Goal: Task Accomplishment & Management: Complete application form

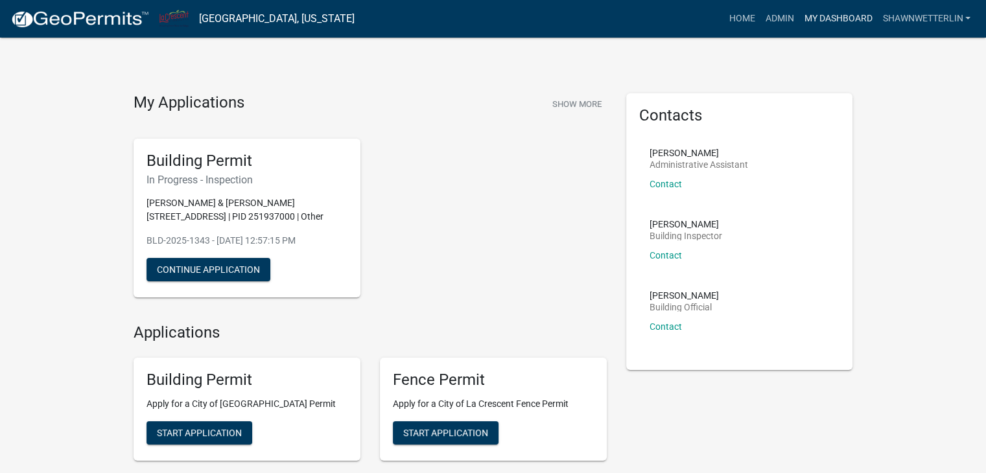
click at [812, 21] on link "My Dashboard" at bounding box center [838, 18] width 78 height 25
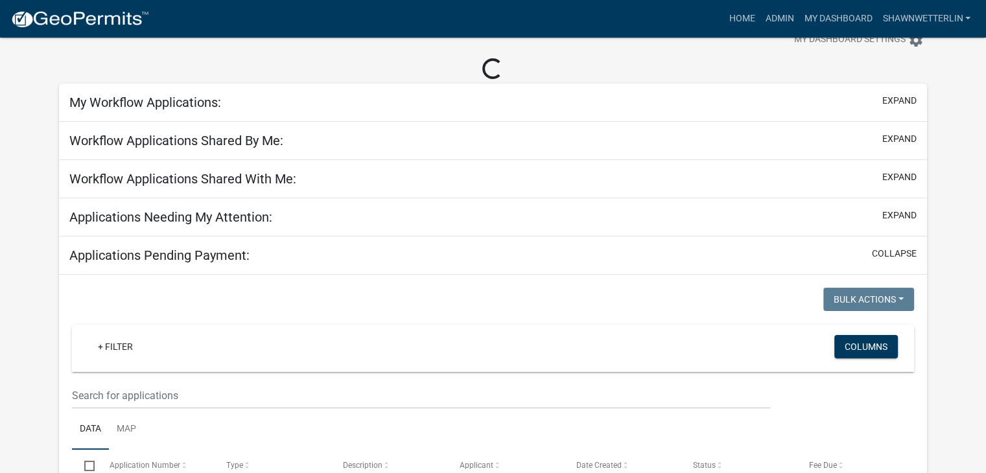
scroll to position [65, 0]
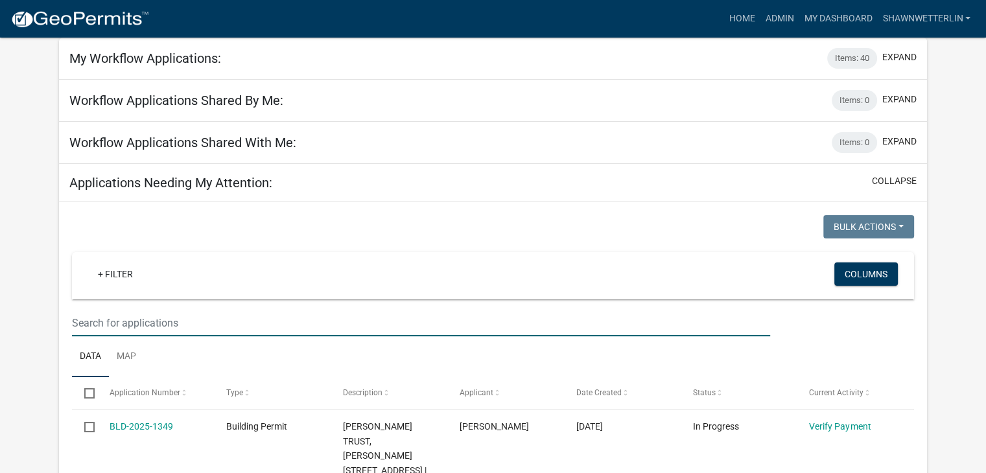
click at [112, 317] on input "text" at bounding box center [421, 323] width 698 height 27
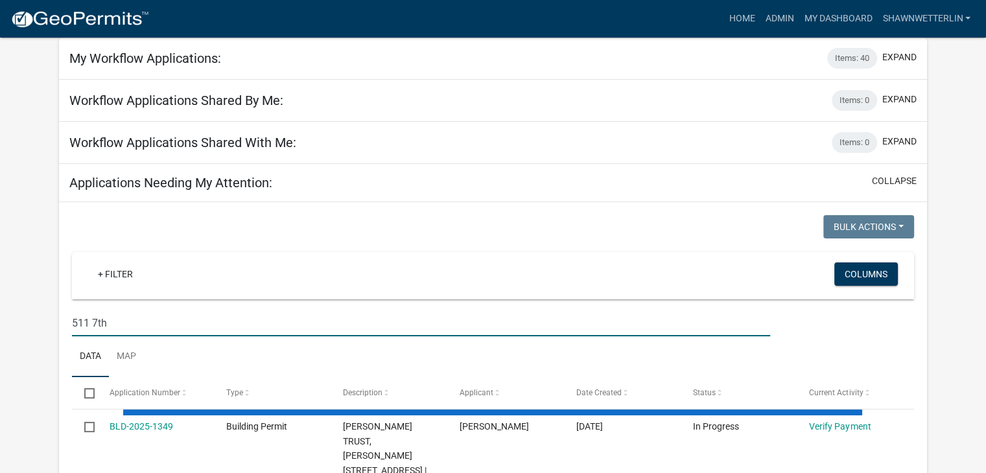
type input "511 7th"
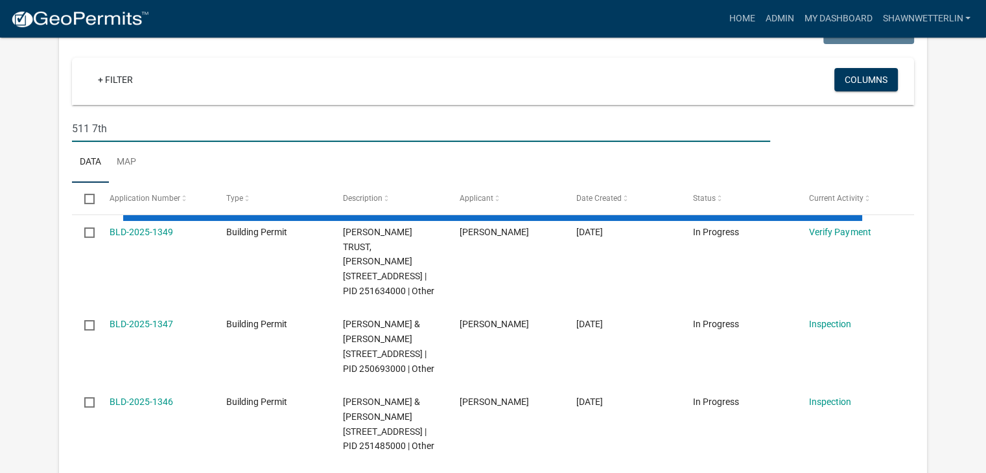
scroll to position [324, 0]
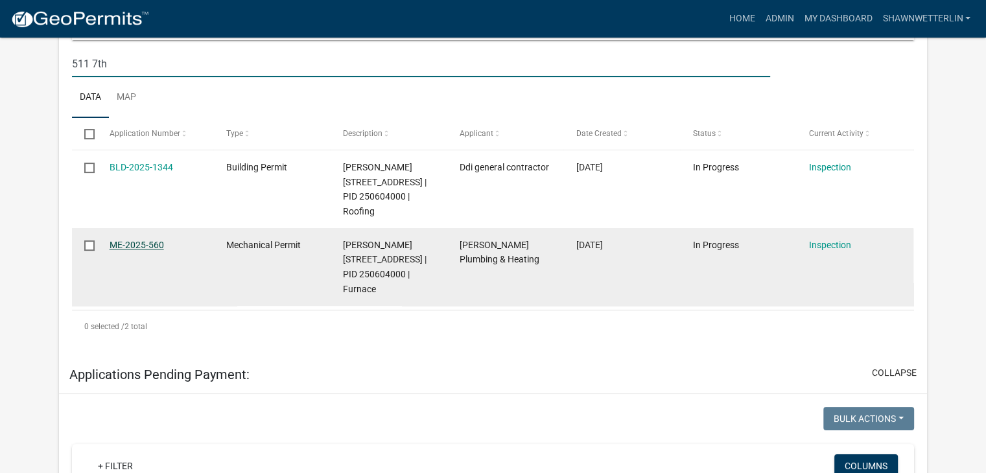
click at [130, 242] on link "ME-2025-560" at bounding box center [137, 245] width 54 height 10
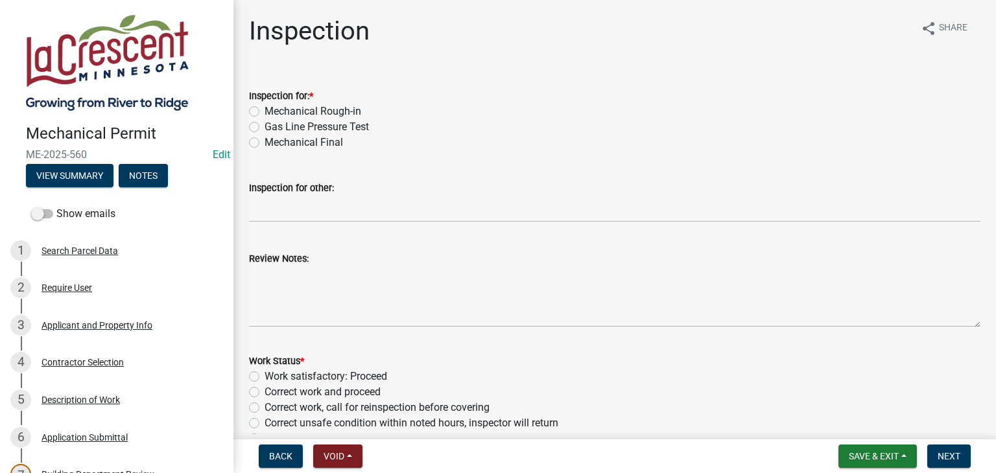
click at [264, 145] on label "Mechanical Final" at bounding box center [303, 143] width 78 height 16
click at [264, 143] on input "Mechanical Final" at bounding box center [268, 139] width 8 height 8
radio input "true"
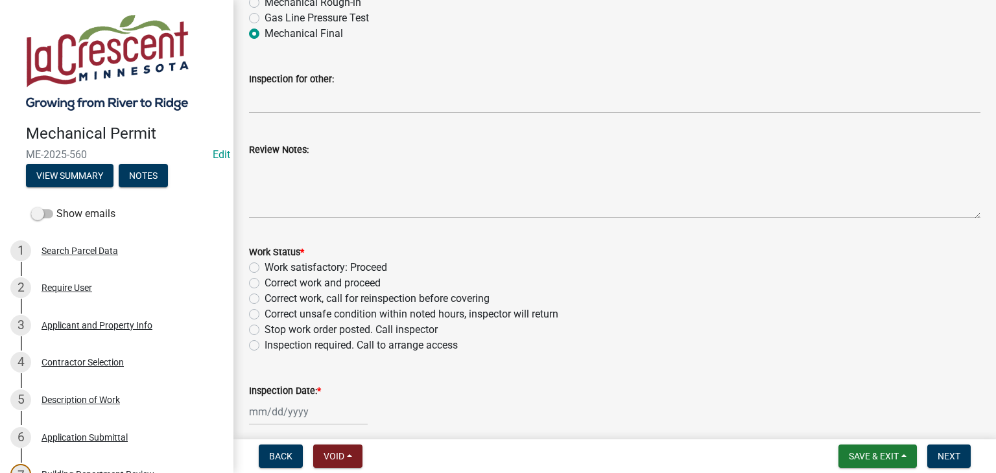
scroll to position [130, 0]
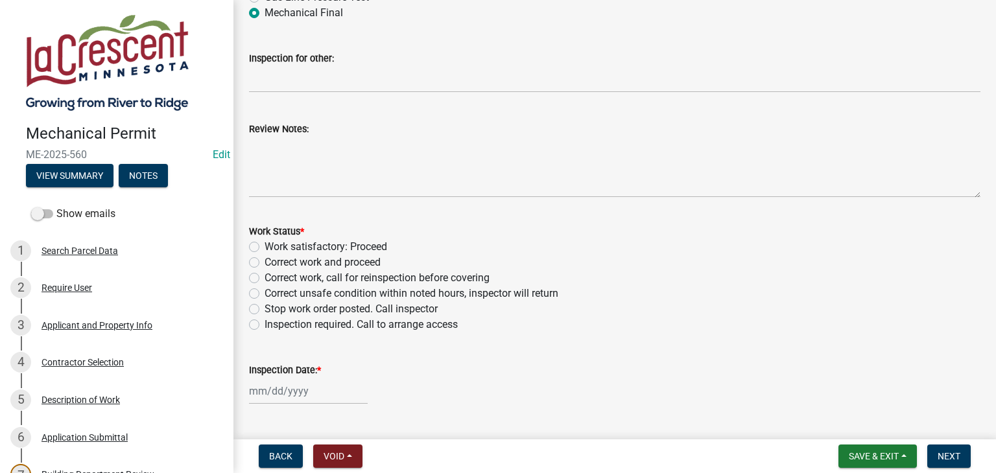
click at [264, 250] on label "Work satisfactory: Proceed" at bounding box center [325, 247] width 123 height 16
click at [264, 248] on input "Work satisfactory: Proceed" at bounding box center [268, 243] width 8 height 8
radio input "true"
click at [290, 392] on input "Inspection Date: *" at bounding box center [308, 391] width 119 height 27
select select "10"
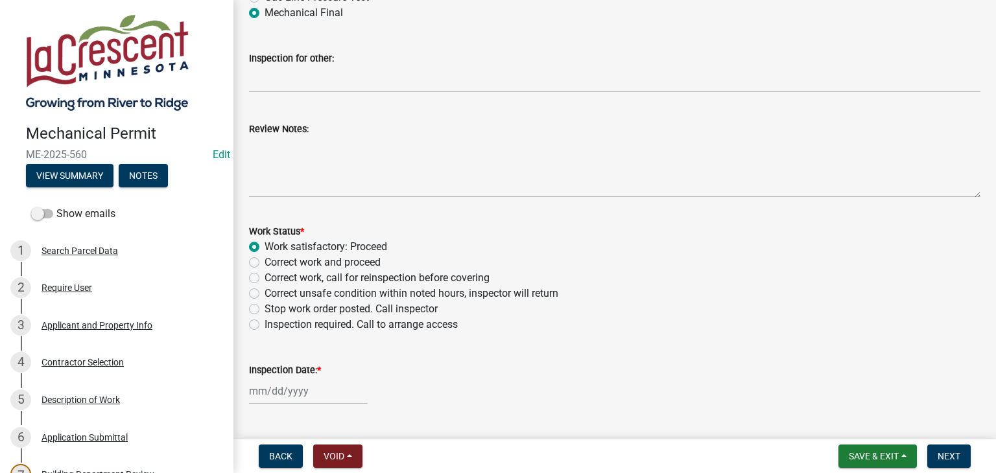
select select "2025"
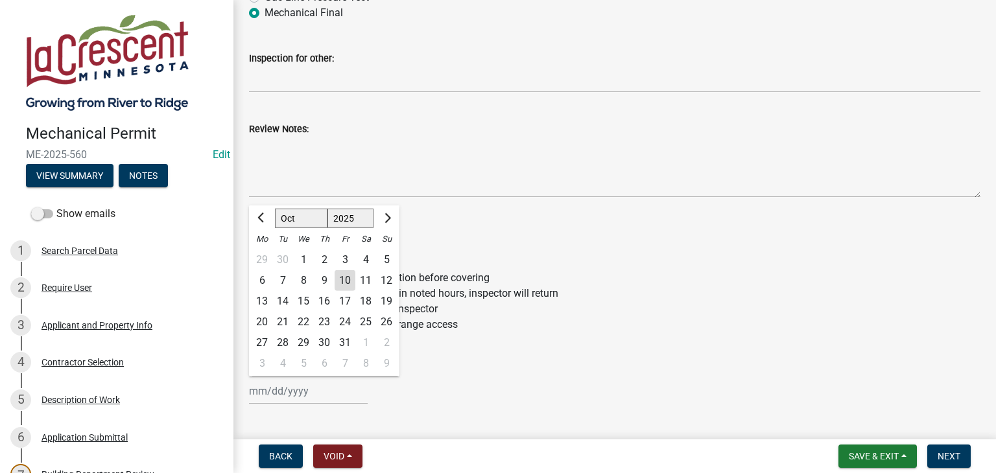
click at [342, 286] on div "10" at bounding box center [345, 280] width 21 height 21
type input "[DATE]"
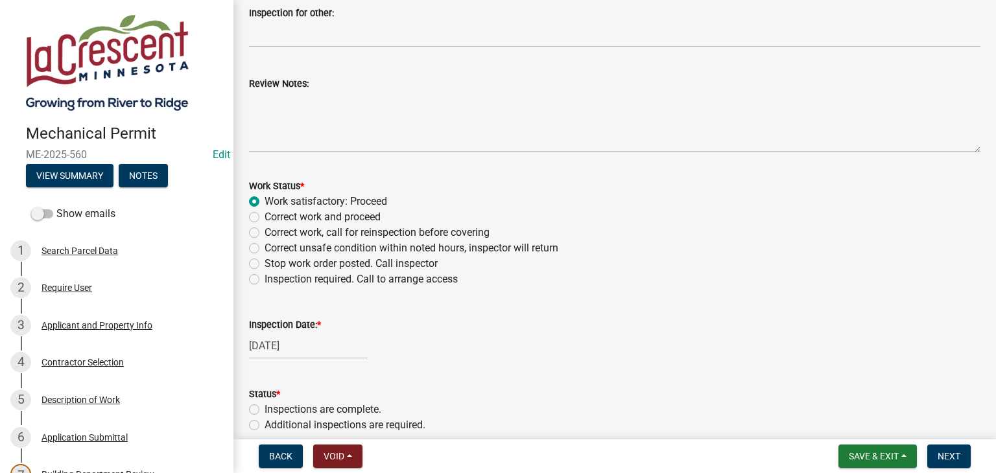
scroll to position [194, 0]
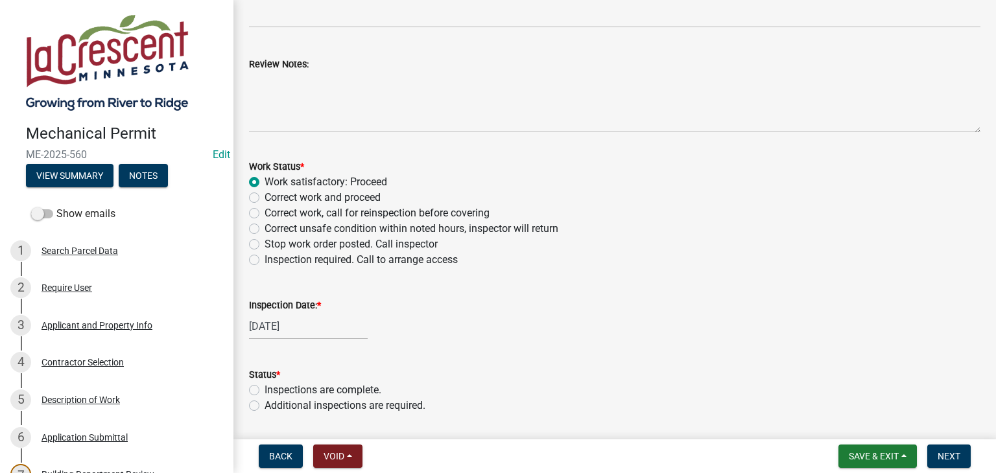
click at [264, 390] on label "Inspections are complete." at bounding box center [322, 390] width 117 height 16
click at [264, 390] on input "Inspections are complete." at bounding box center [268, 386] width 8 height 8
radio input "true"
click at [949, 454] on span "Next" at bounding box center [948, 456] width 23 height 10
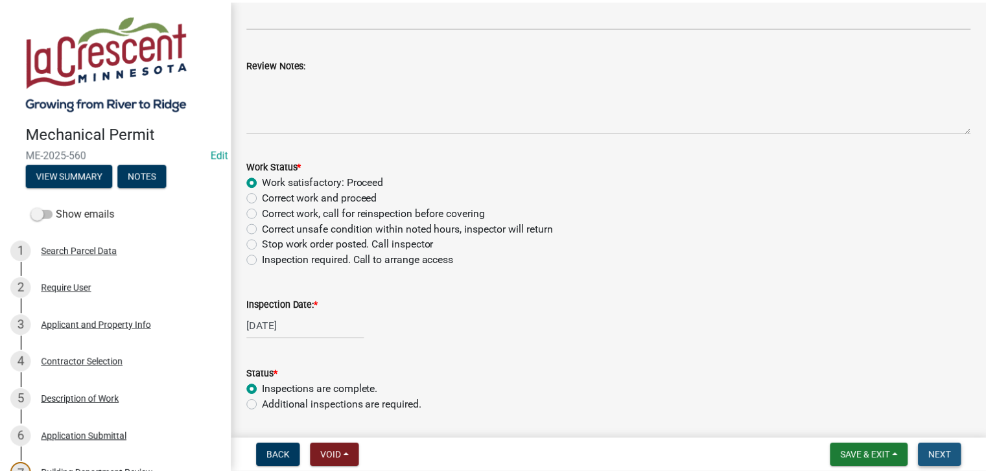
scroll to position [0, 0]
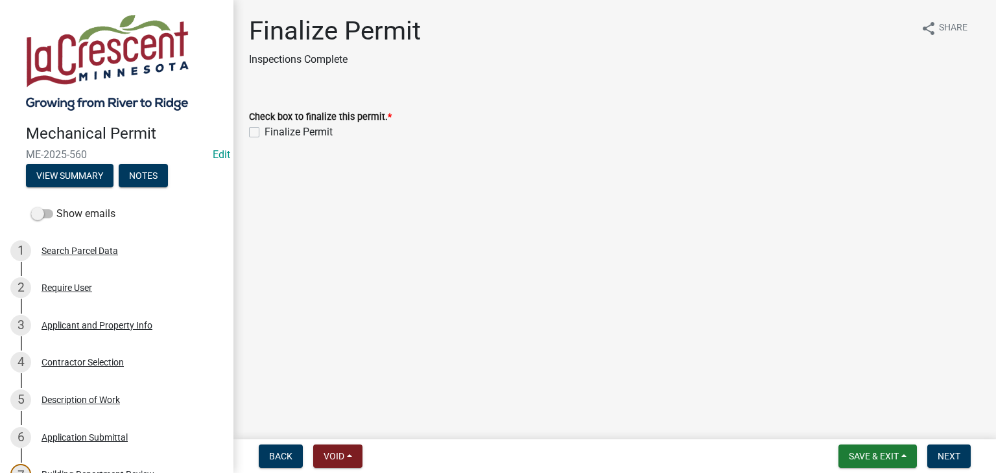
click at [264, 134] on label "Finalize Permit" at bounding box center [298, 132] width 68 height 16
click at [264, 133] on input "Finalize Permit" at bounding box center [268, 128] width 8 height 8
checkbox input "true"
click at [954, 451] on span "Next" at bounding box center [948, 456] width 23 height 10
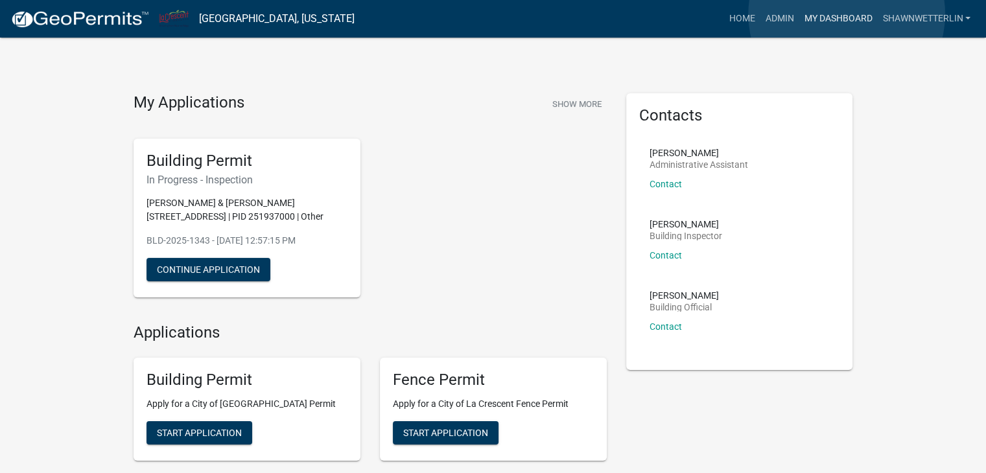
click at [847, 14] on link "My Dashboard" at bounding box center [838, 18] width 78 height 25
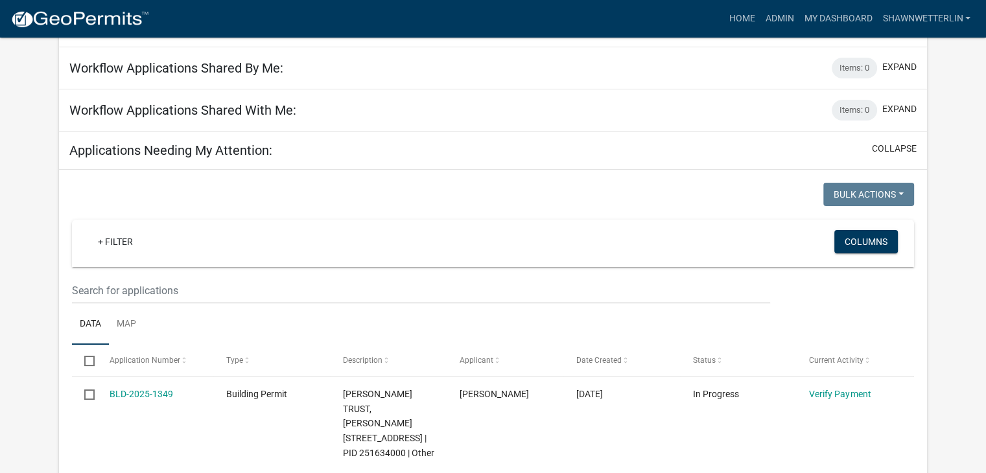
scroll to position [130, 0]
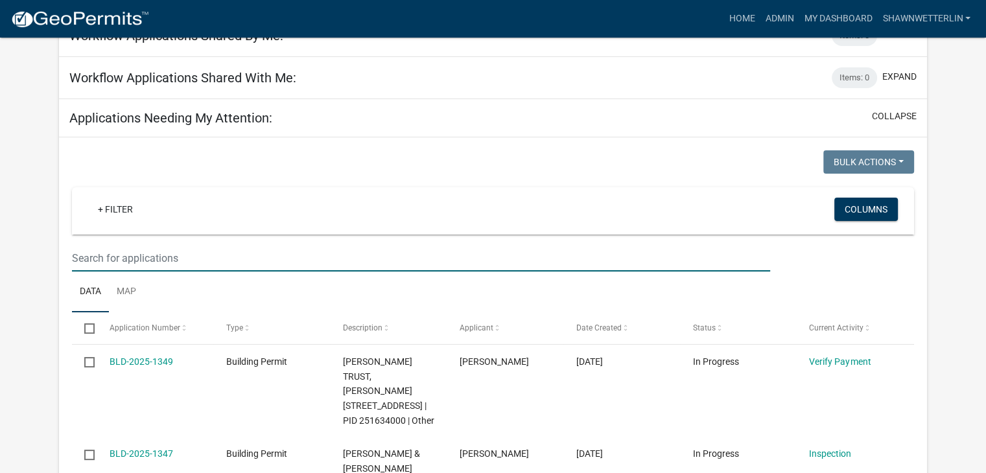
click at [88, 259] on input "text" at bounding box center [421, 258] width 698 height 27
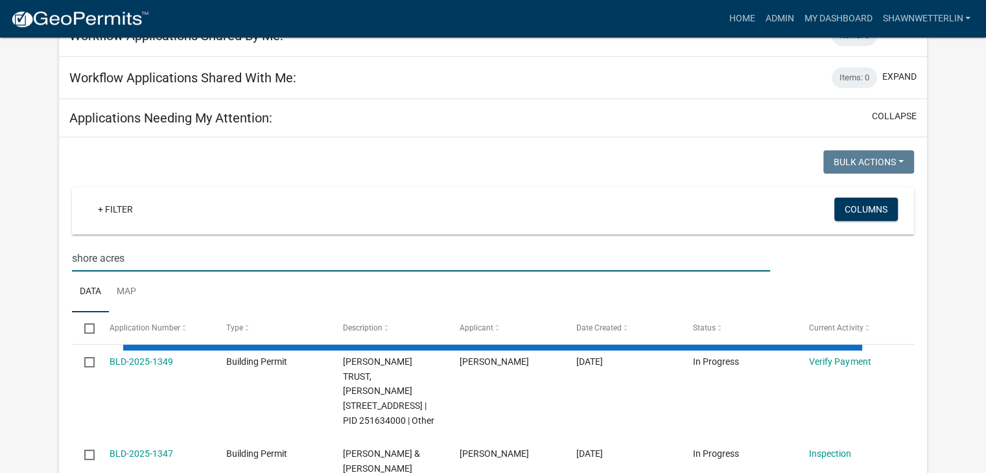
type input "shore acres"
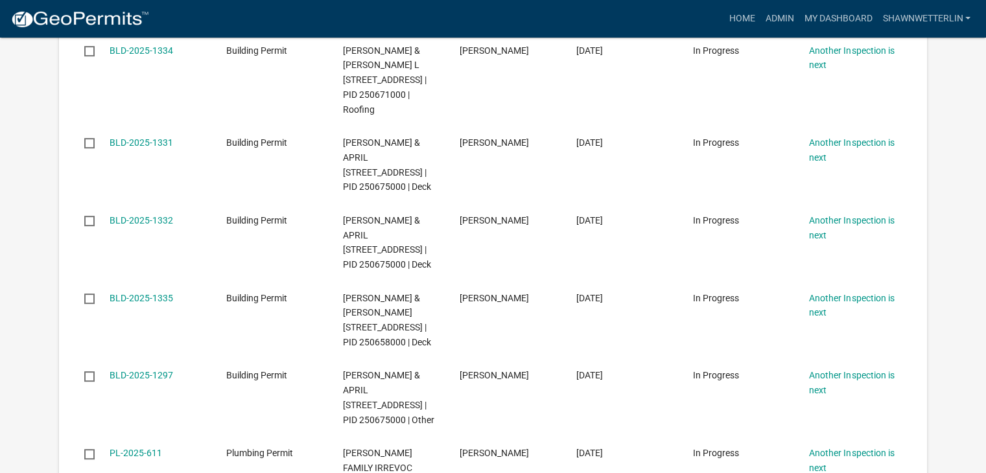
scroll to position [583, 0]
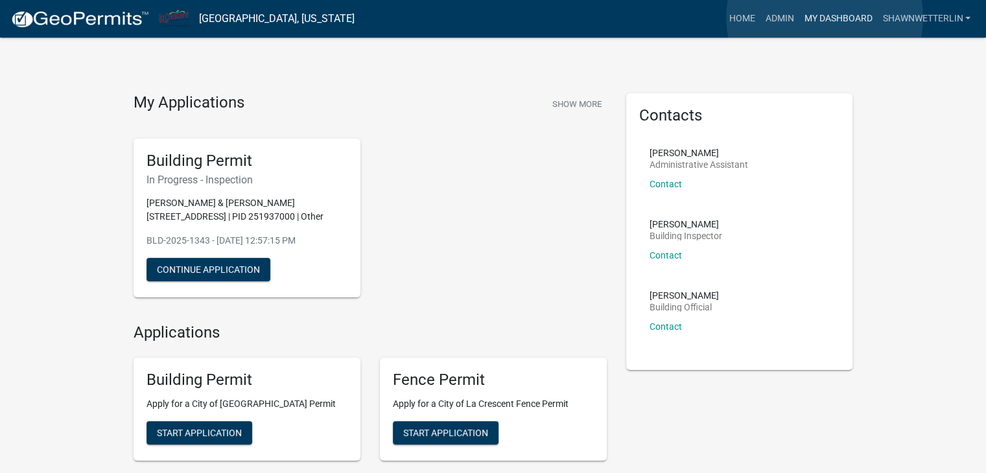
click at [825, 18] on link "My Dashboard" at bounding box center [838, 18] width 78 height 25
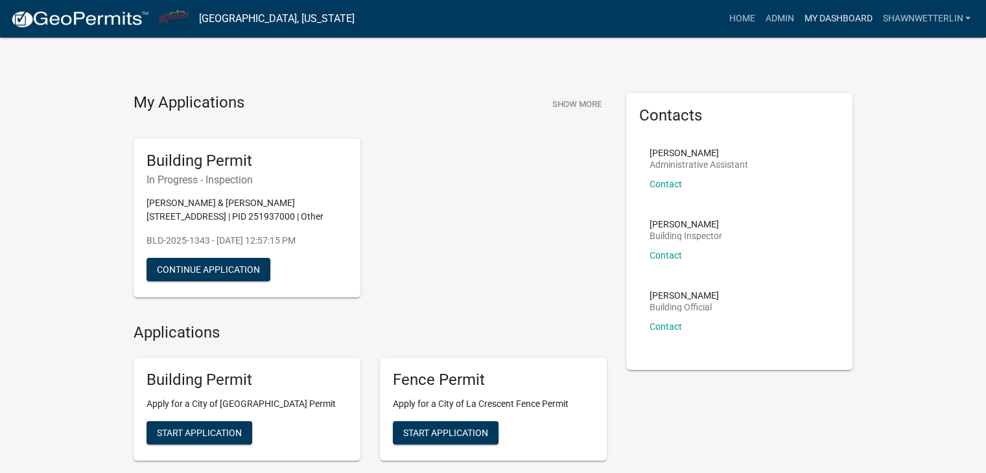
click at [810, 22] on link "My Dashboard" at bounding box center [838, 18] width 78 height 25
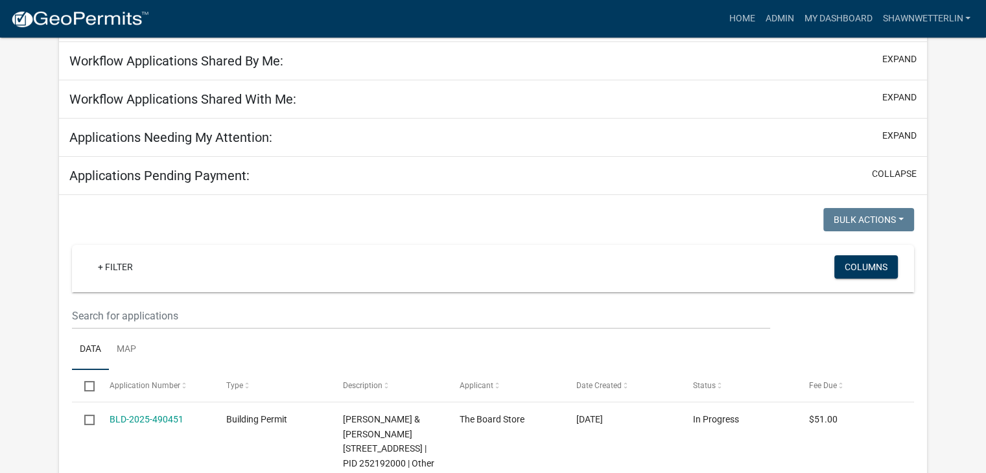
scroll to position [130, 0]
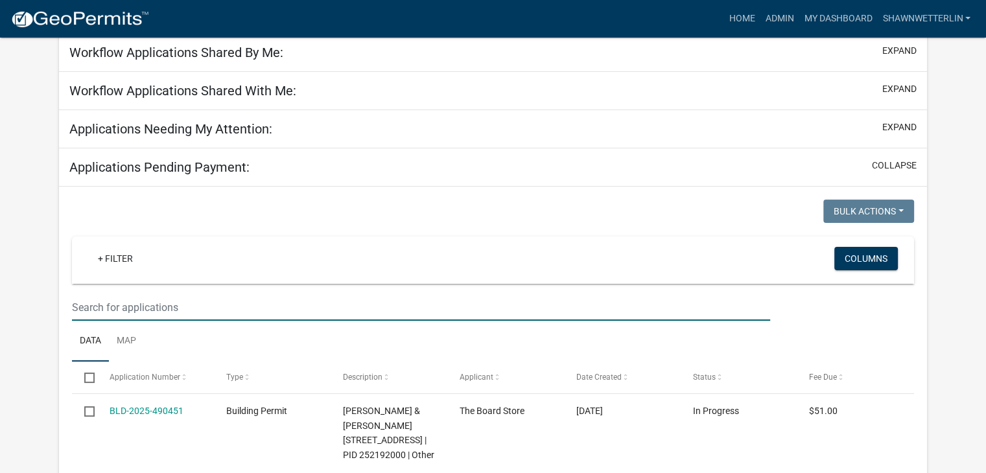
click at [78, 298] on input "text" at bounding box center [421, 307] width 698 height 27
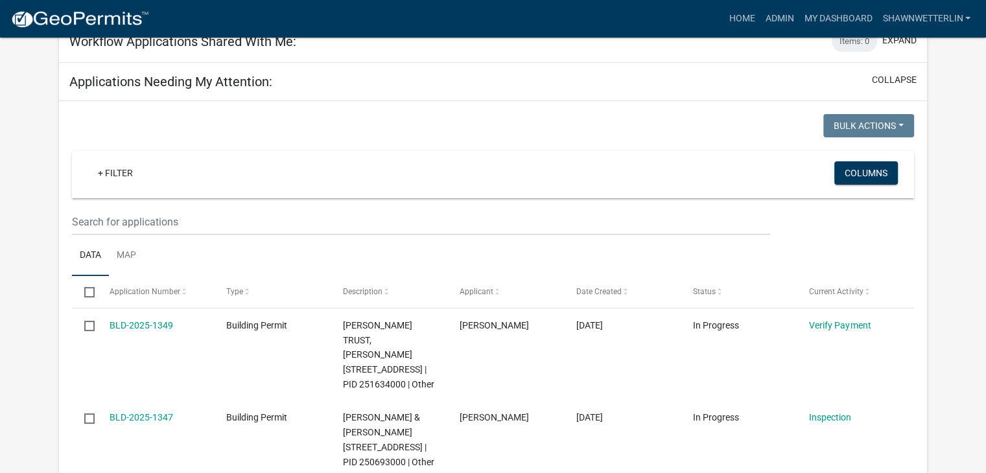
scroll to position [163, 0]
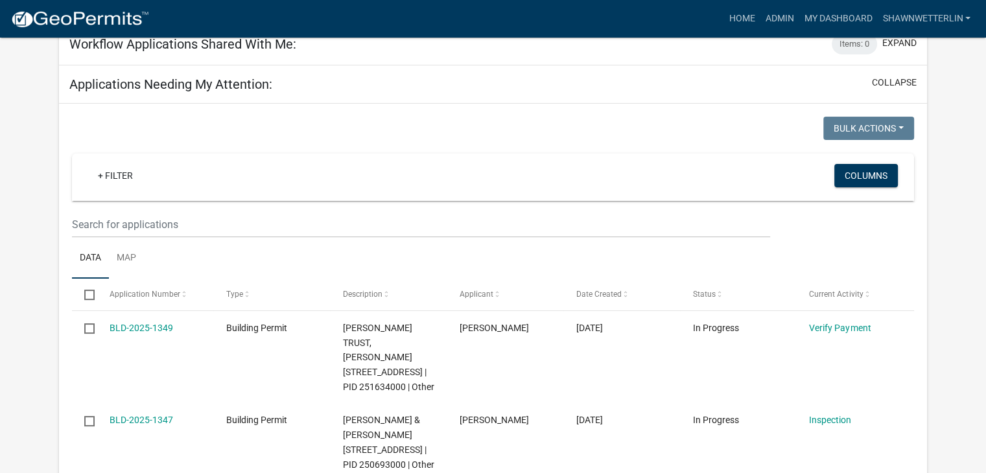
type input "1330 valley"
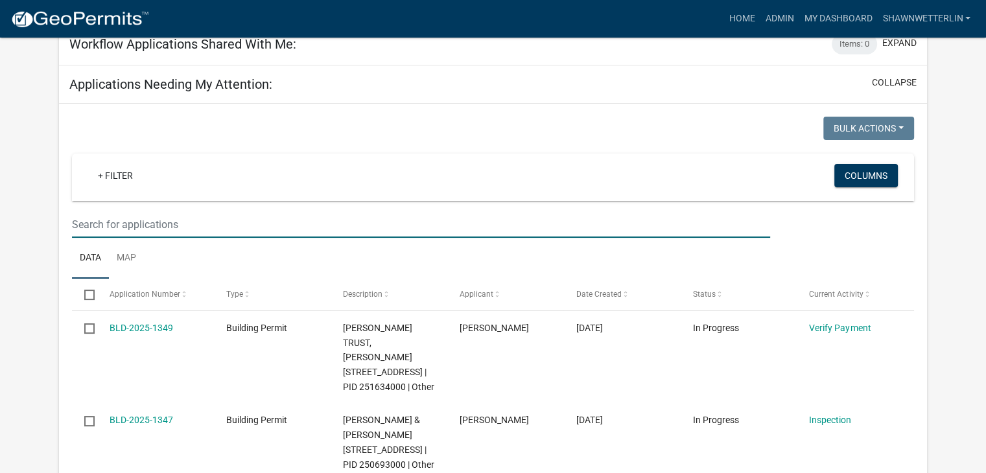
click at [251, 213] on input "text" at bounding box center [421, 224] width 698 height 27
type input "1330"
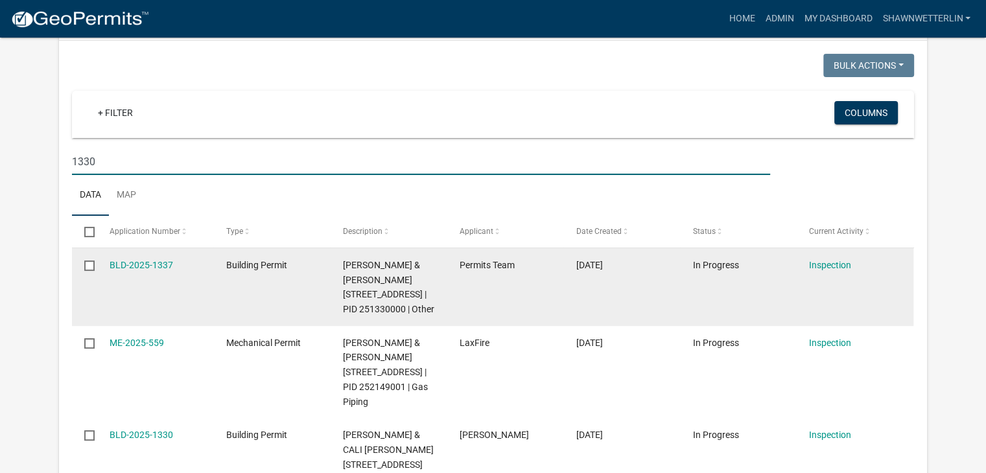
scroll to position [358, 0]
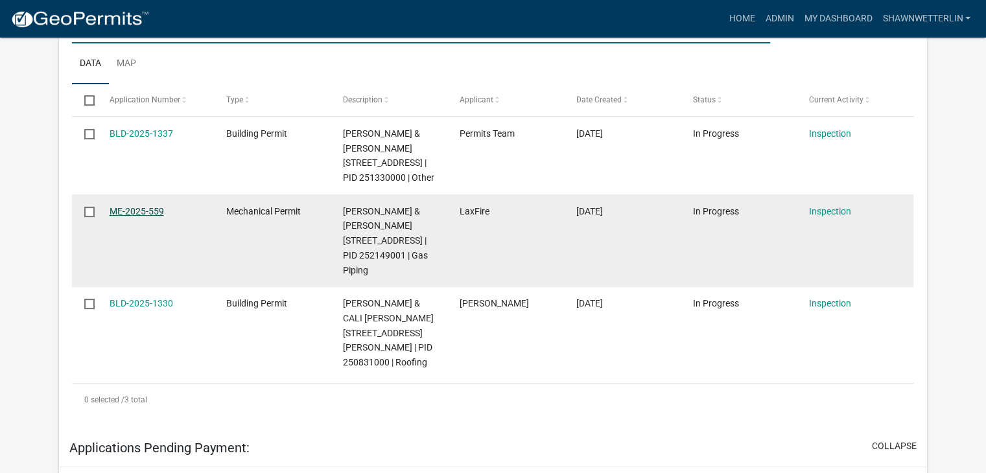
click at [153, 217] on link "ME-2025-559" at bounding box center [137, 211] width 54 height 10
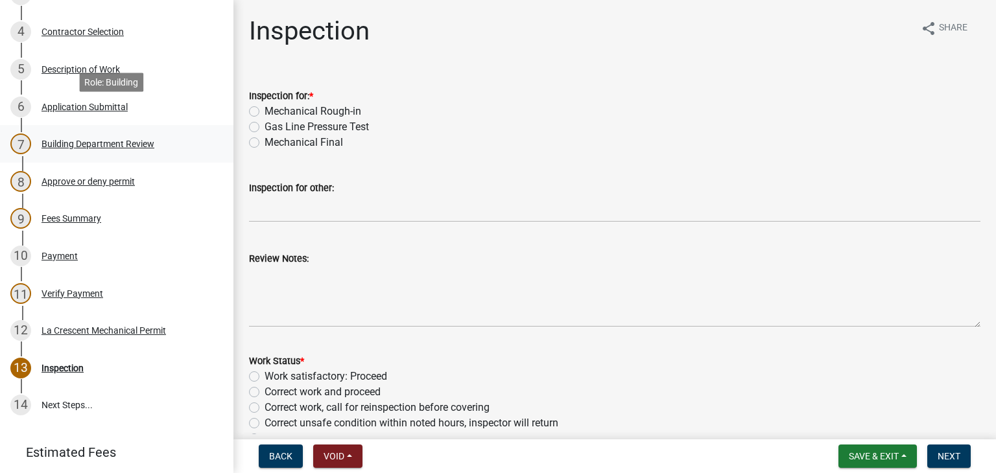
scroll to position [431, 0]
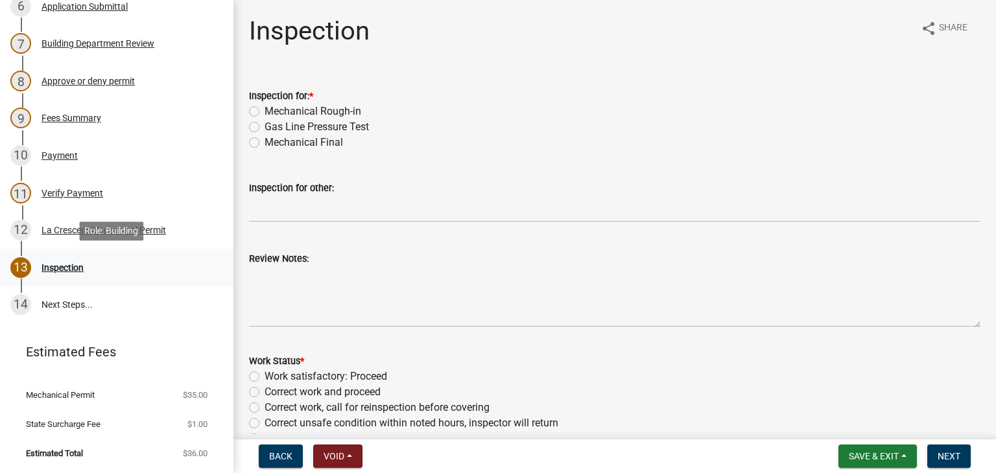
click at [52, 268] on div "Inspection" at bounding box center [62, 267] width 42 height 9
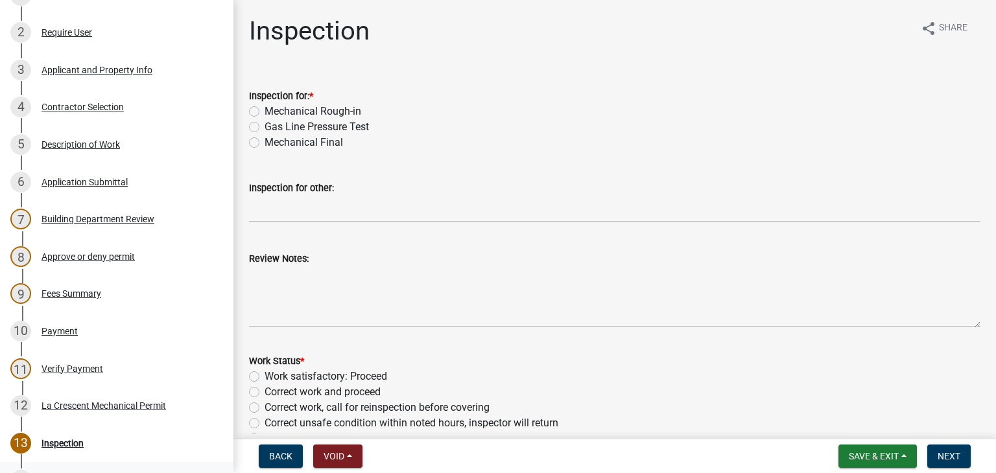
scroll to position [237, 0]
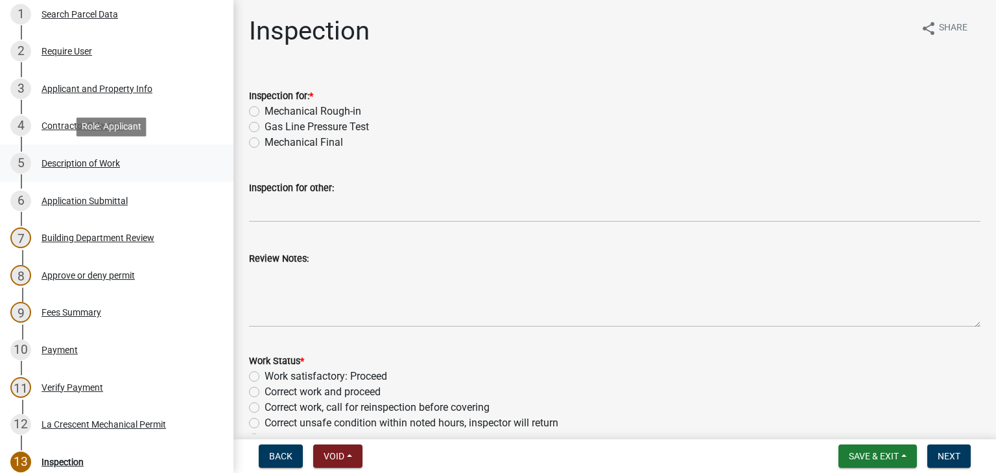
click at [72, 166] on div "Description of Work" at bounding box center [80, 163] width 78 height 9
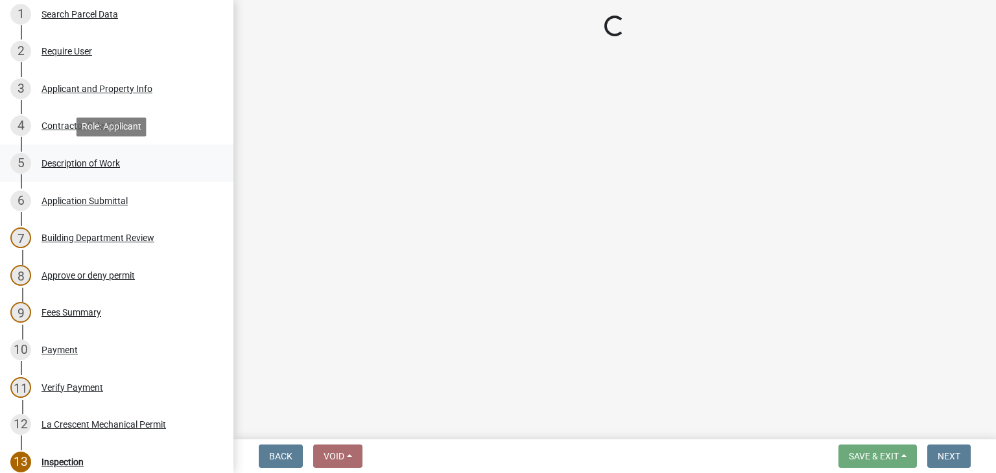
select select "ba376bc7-491f-4e2f-afbb-da92a65d87cf"
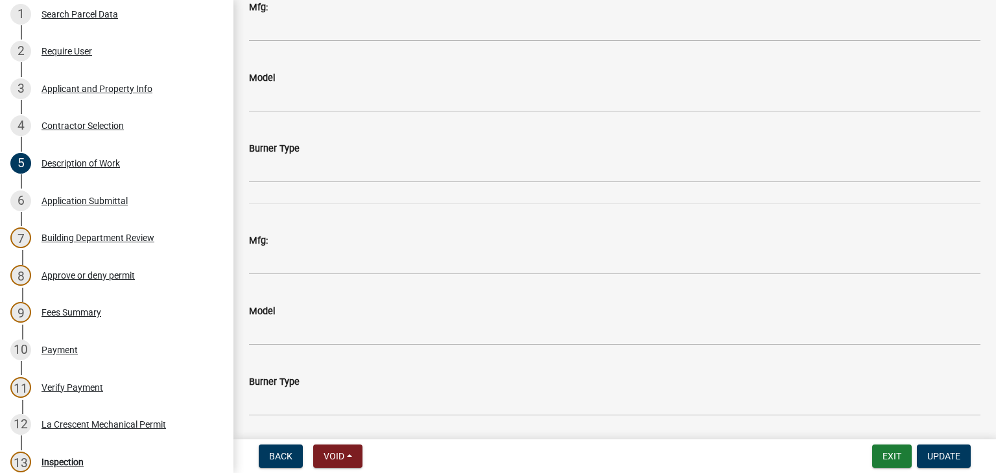
scroll to position [2269, 0]
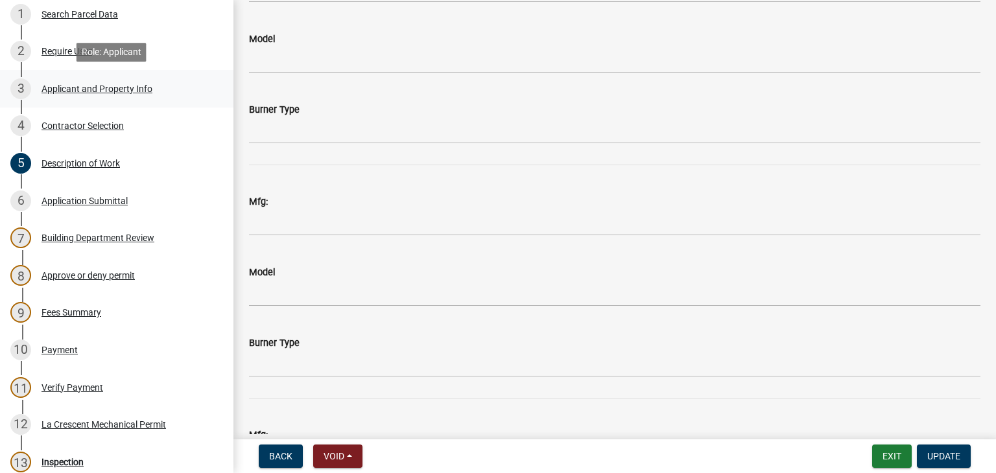
click at [91, 92] on div "Applicant and Property Info" at bounding box center [96, 88] width 111 height 9
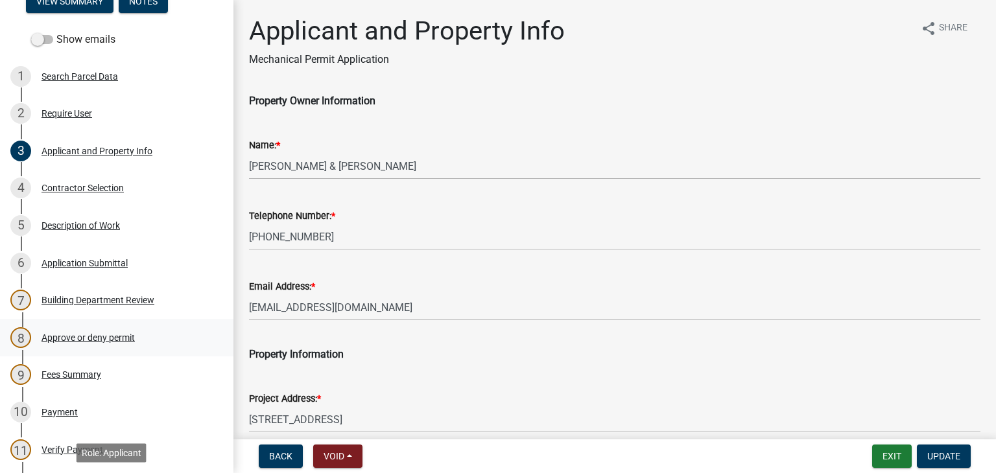
scroll to position [172, 0]
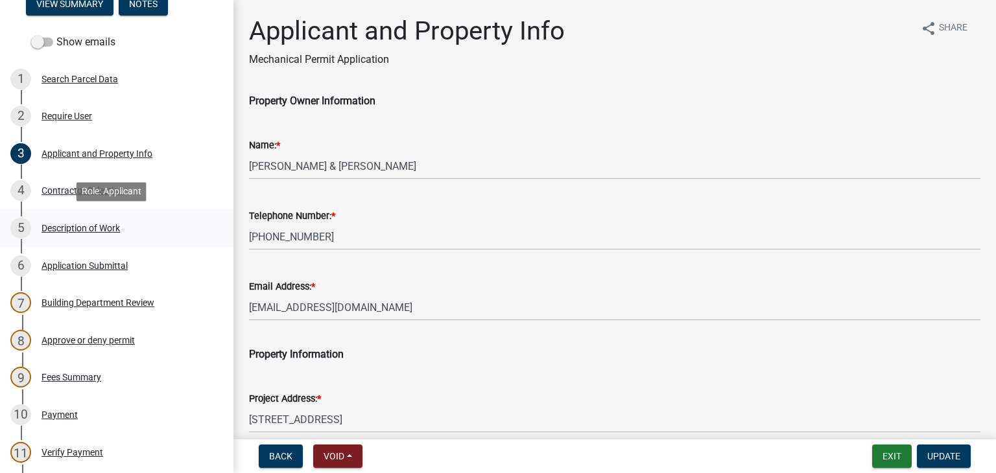
click at [85, 226] on div "Description of Work" at bounding box center [80, 228] width 78 height 9
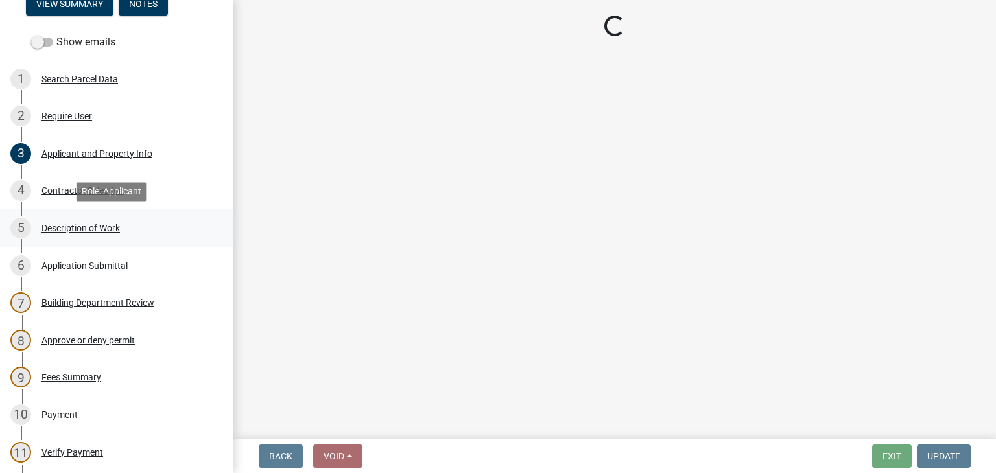
select select "ba376bc7-491f-4e2f-afbb-da92a65d87cf"
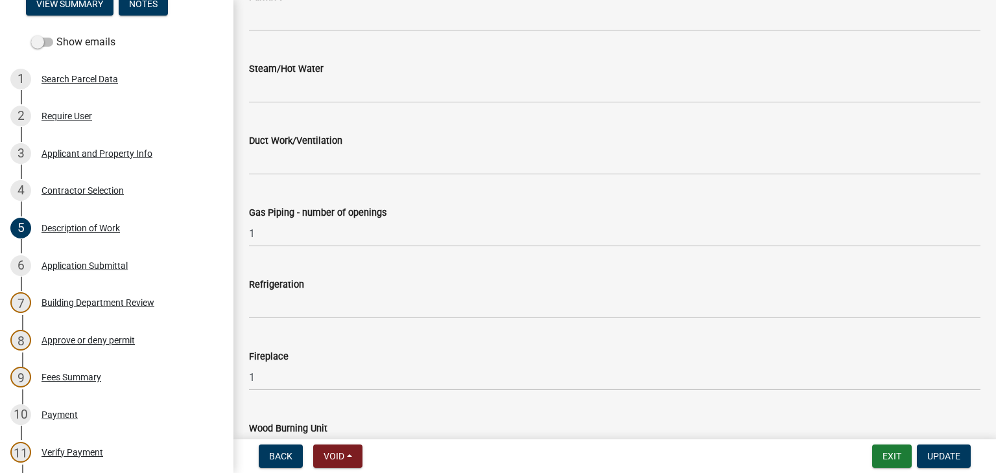
scroll to position [972, 0]
